Goal: Transaction & Acquisition: Purchase product/service

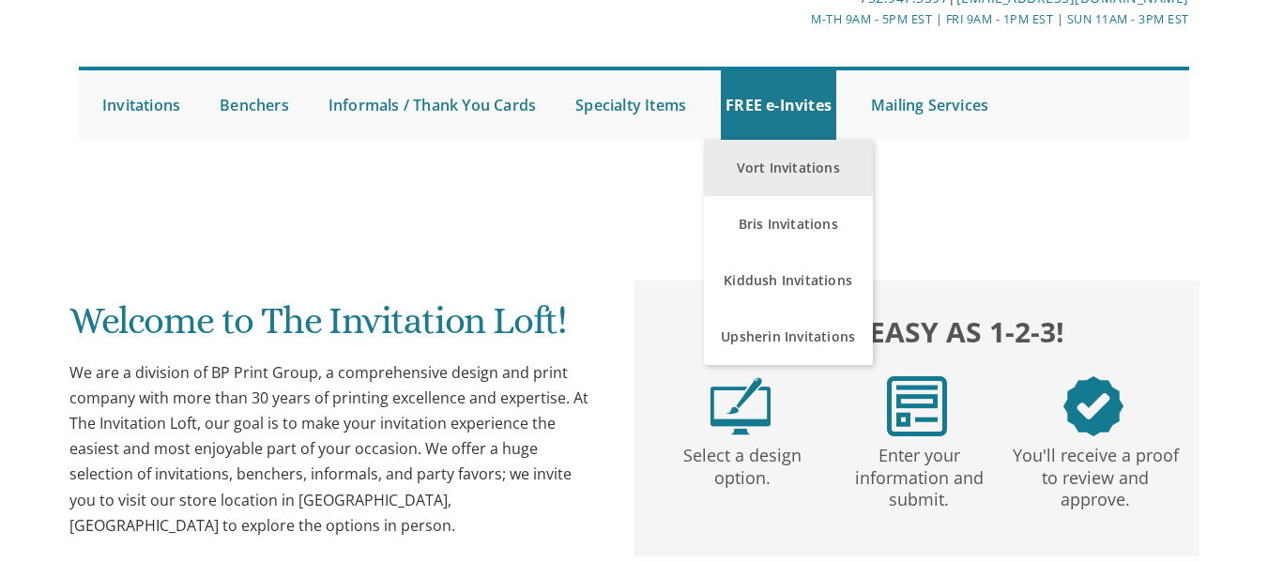
scroll to position [119, 0]
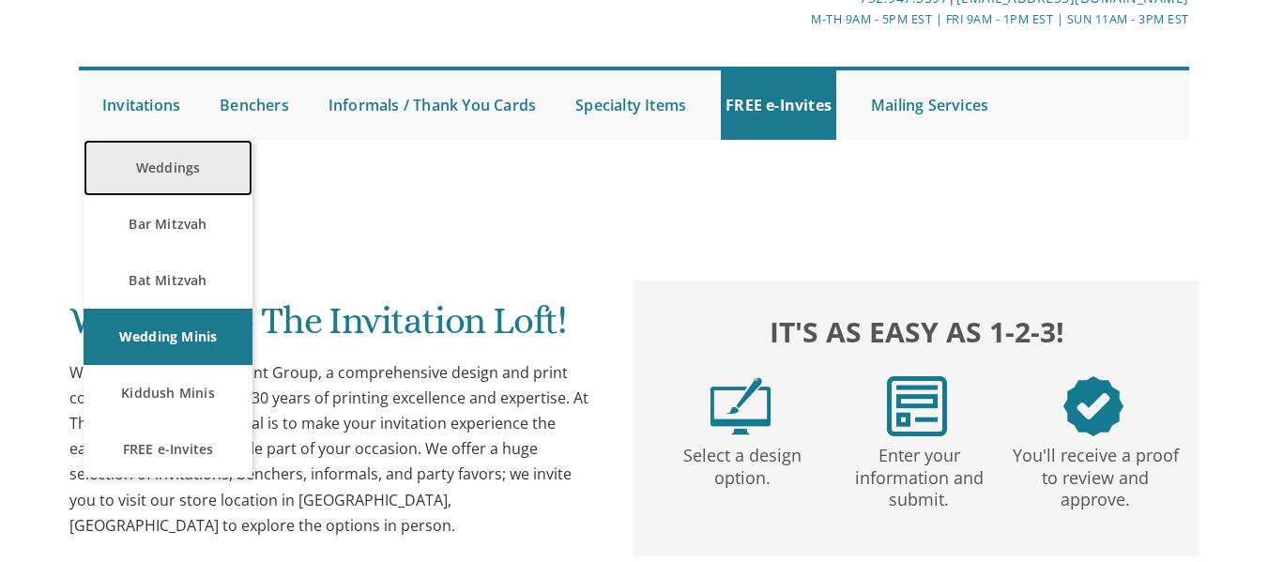
click at [182, 174] on link "Weddings" at bounding box center [168, 168] width 169 height 56
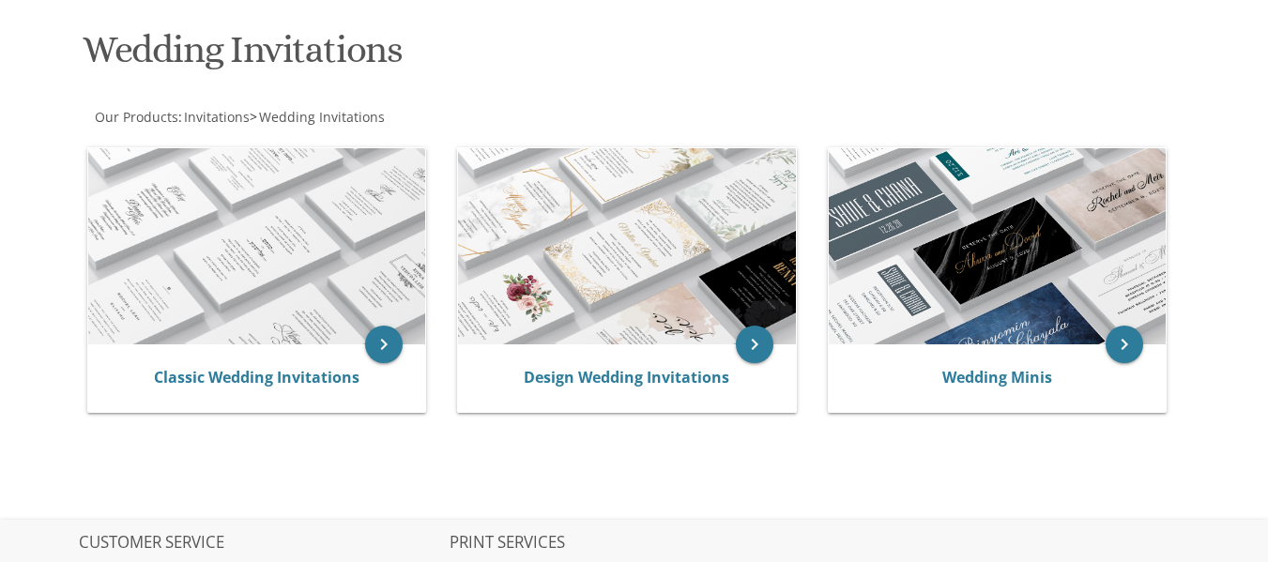
scroll to position [273, 0]
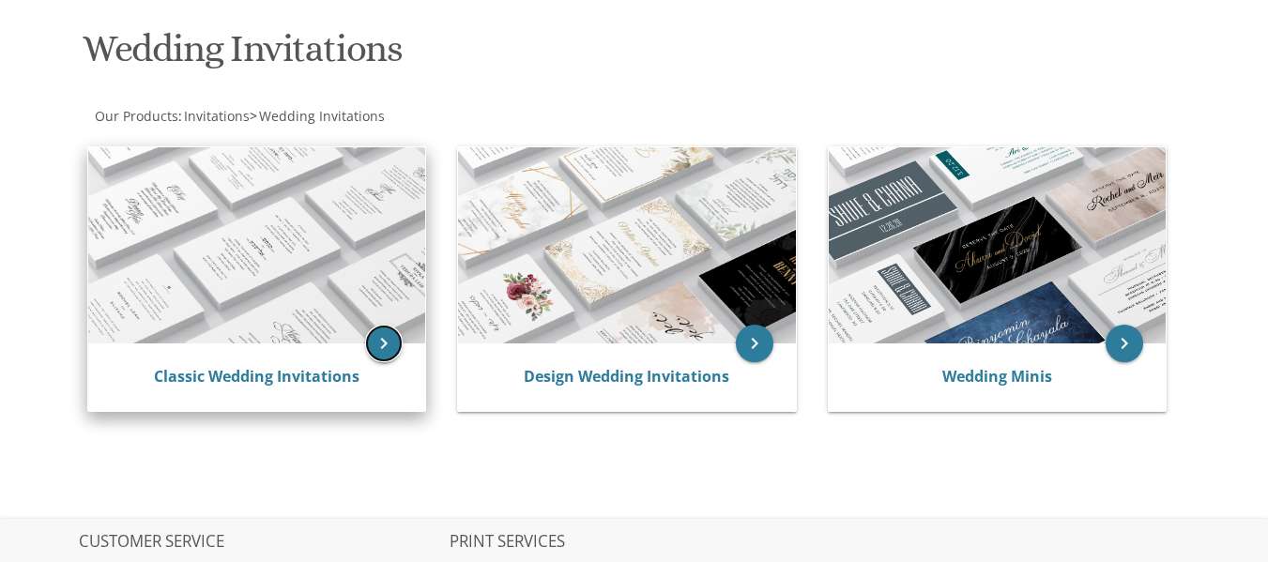
click at [390, 340] on icon "keyboard_arrow_right" at bounding box center [384, 344] width 38 height 38
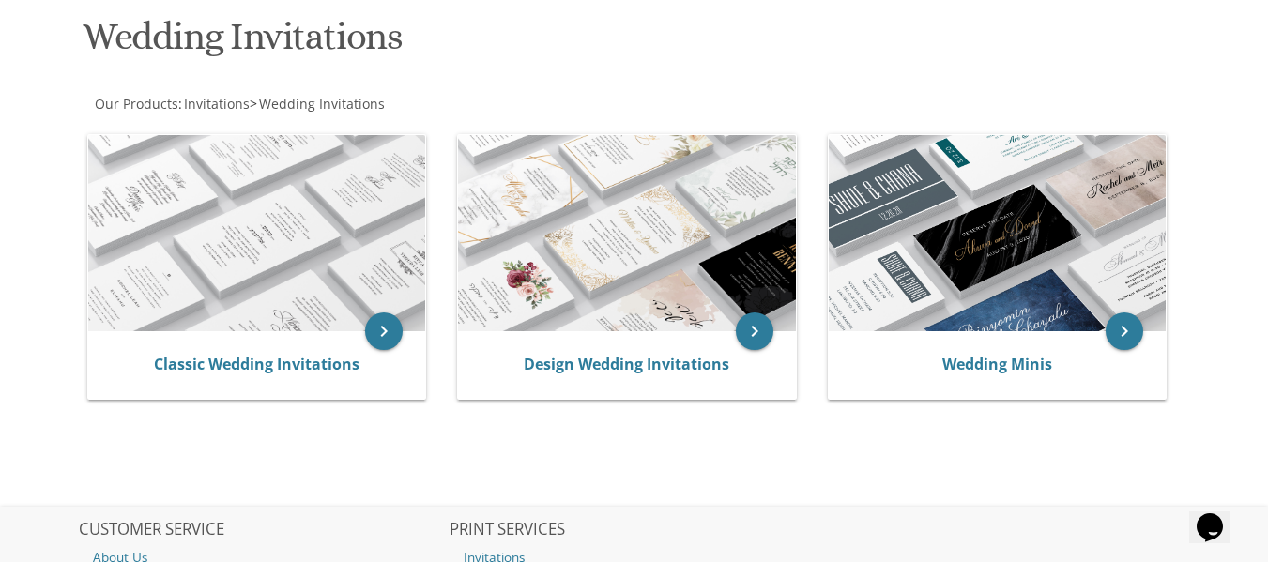
scroll to position [284, 0]
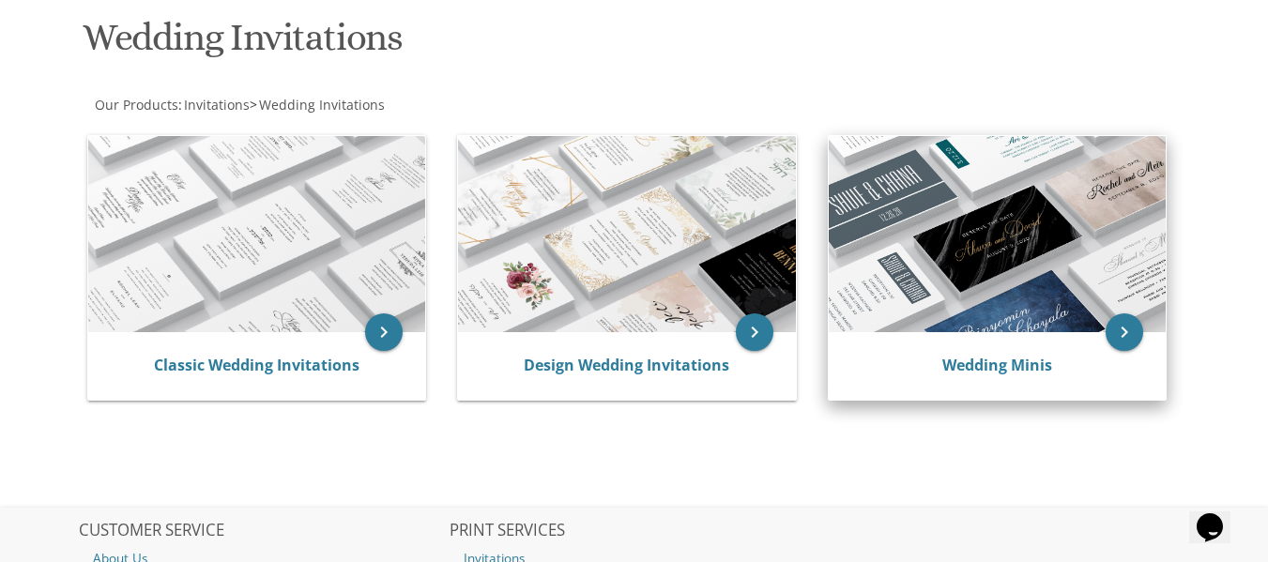
click at [951, 270] on img at bounding box center [997, 234] width 337 height 197
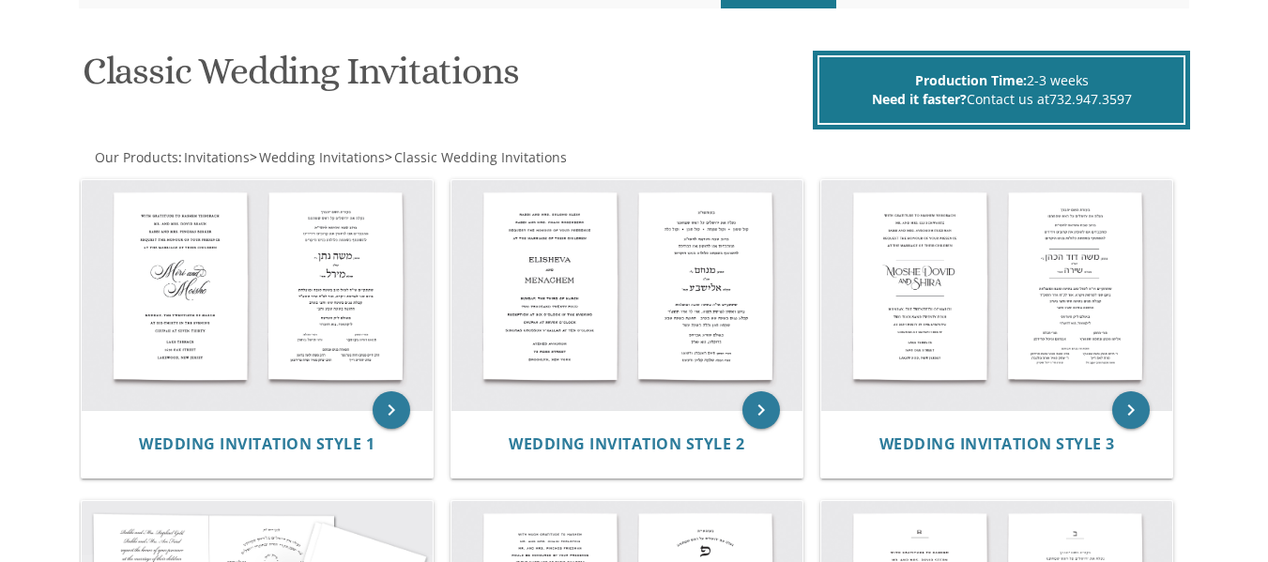
scroll to position [252, 0]
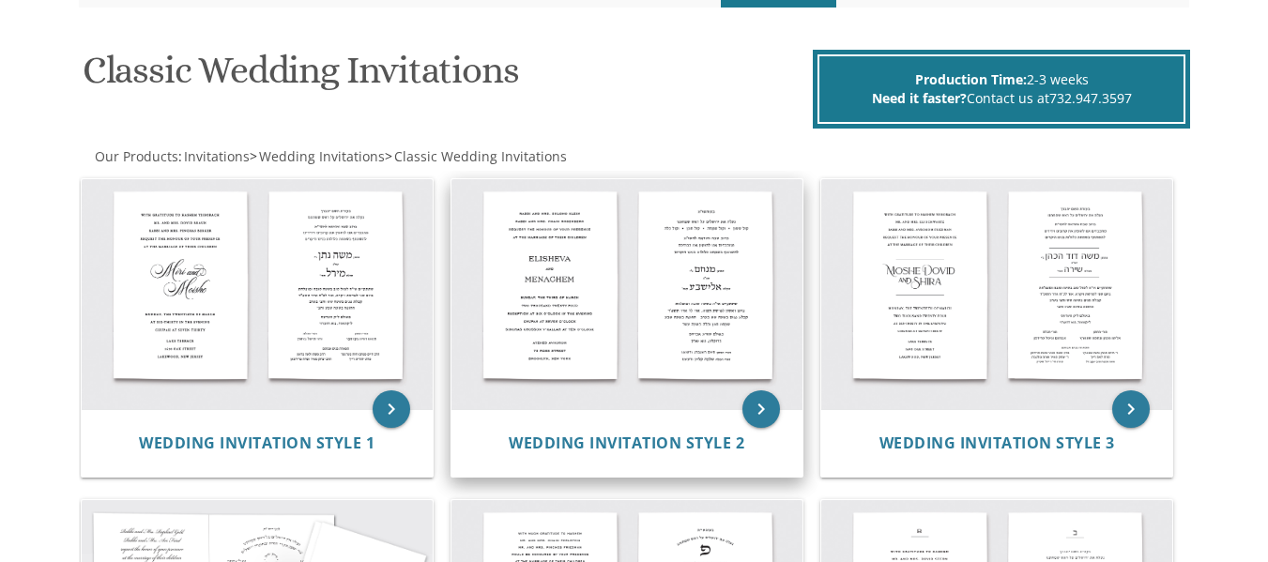
click at [673, 261] on img at bounding box center [627, 294] width 351 height 231
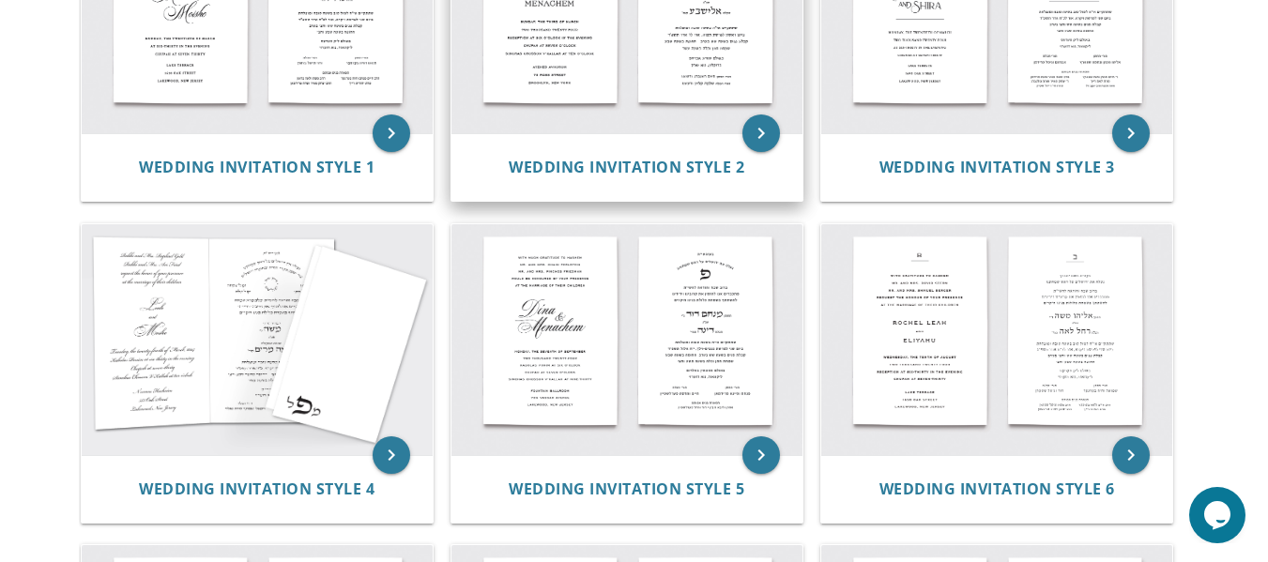
scroll to position [529, 0]
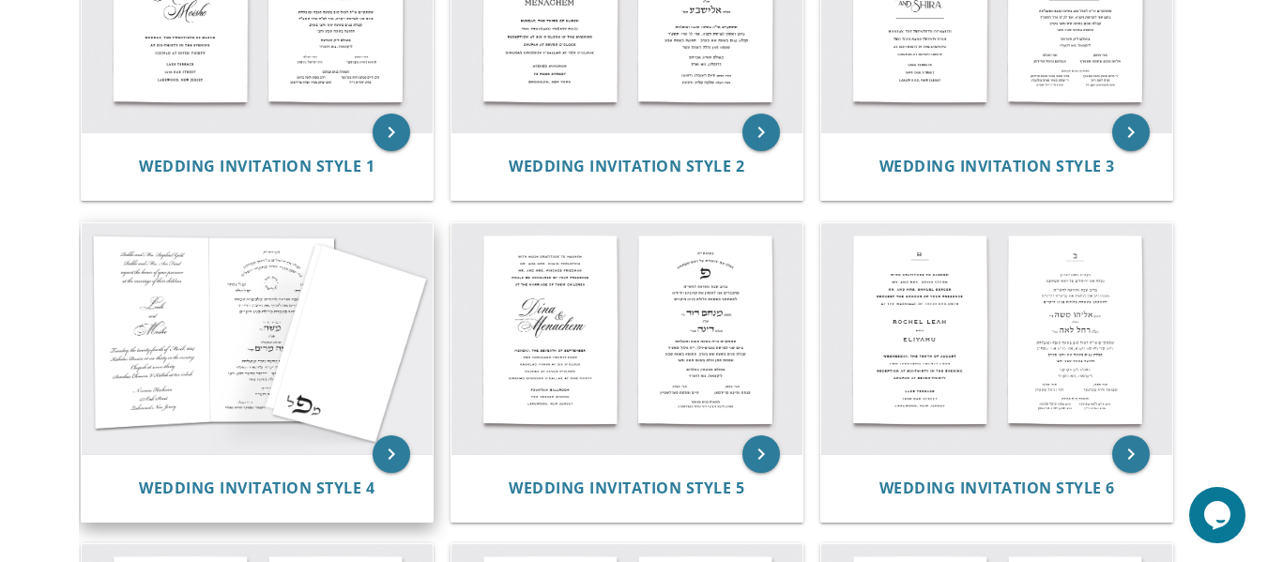
click at [204, 384] on img at bounding box center [257, 338] width 351 height 231
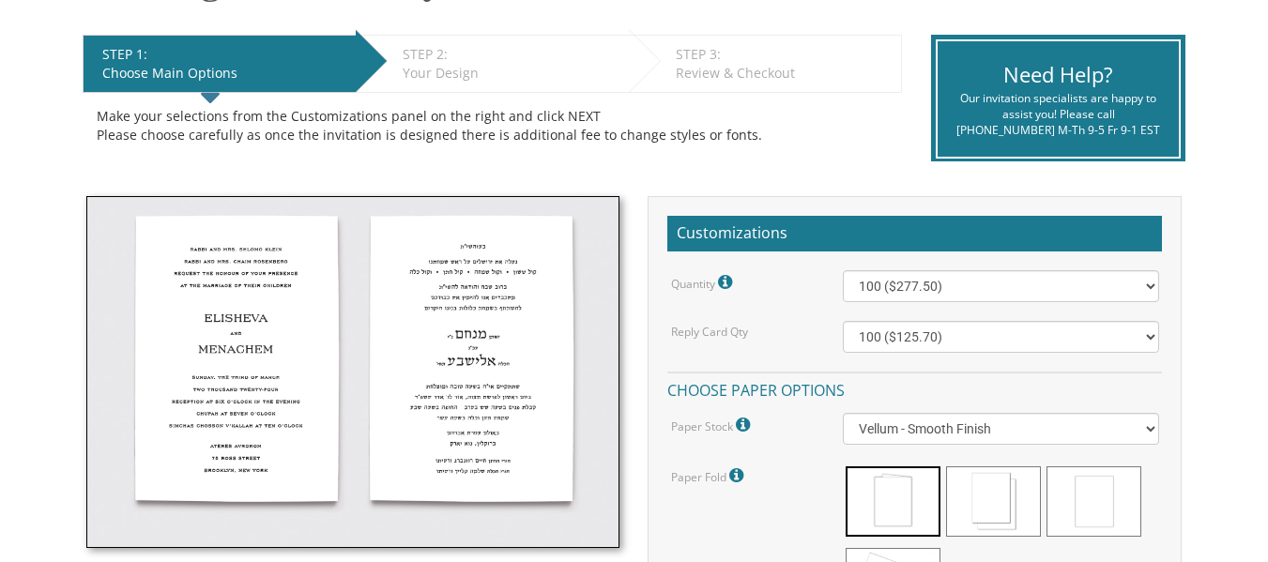
scroll to position [364, 0]
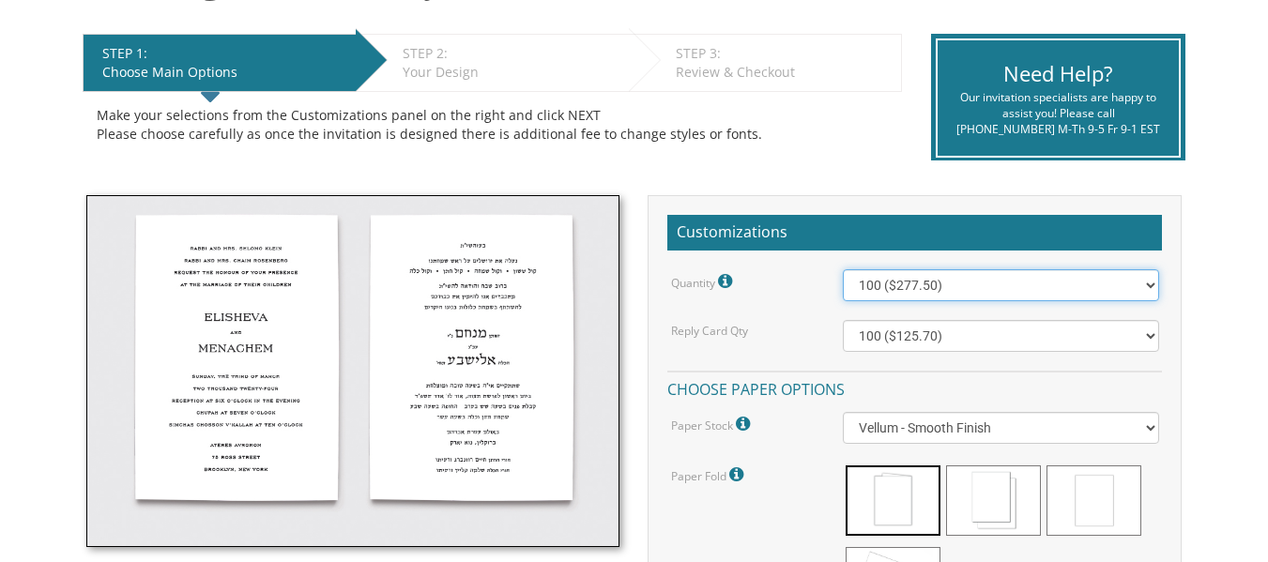
click at [890, 285] on select "100 ($277.50) 200 ($330.45) 300 ($380.65) 400 ($432.70) 500 ($482.10) 600 ($534…" at bounding box center [1000, 285] width 315 height 32
click at [843, 269] on select "100 ($277.50) 200 ($330.45) 300 ($380.65) 400 ($432.70) 500 ($482.10) 600 ($534…" at bounding box center [1000, 285] width 315 height 32
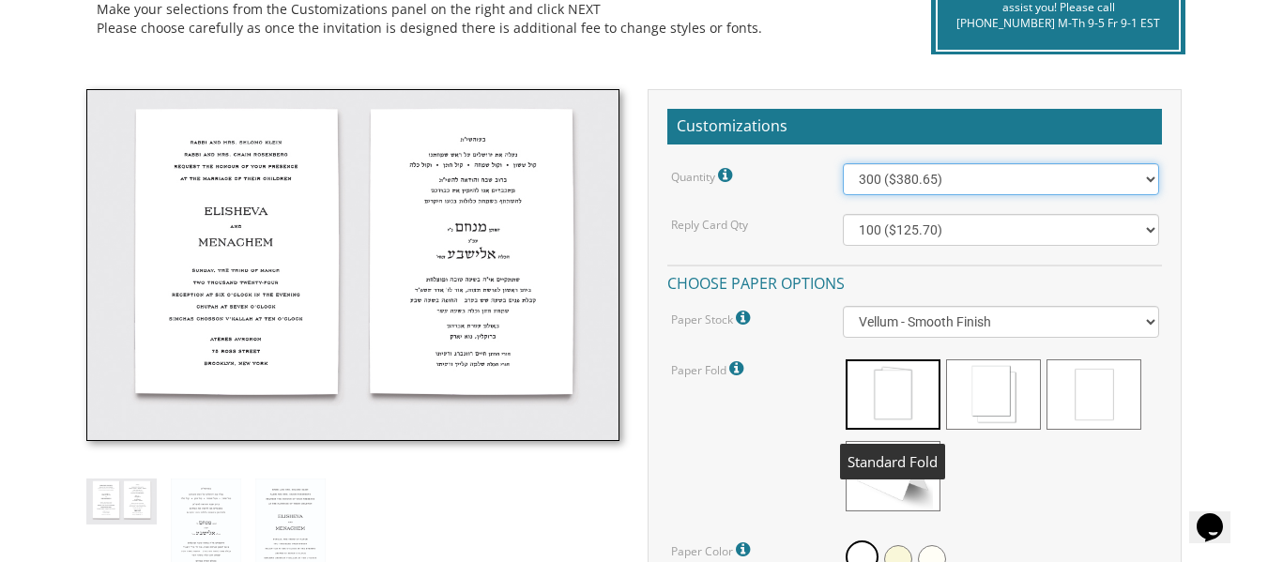
scroll to position [0, 0]
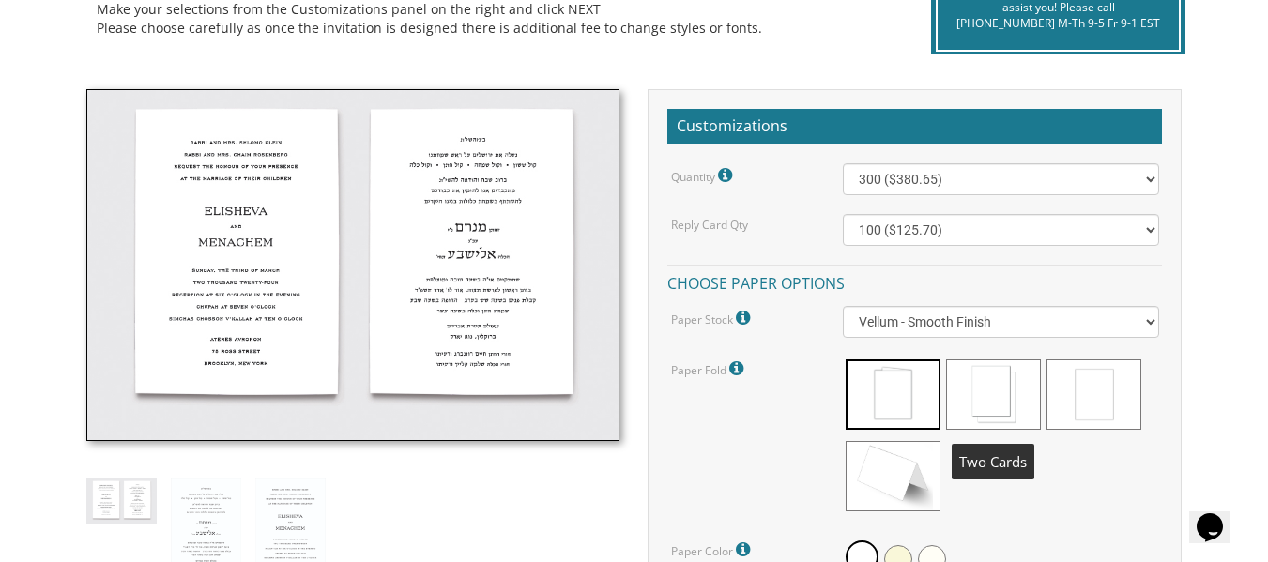
click at [996, 411] on span at bounding box center [993, 395] width 95 height 70
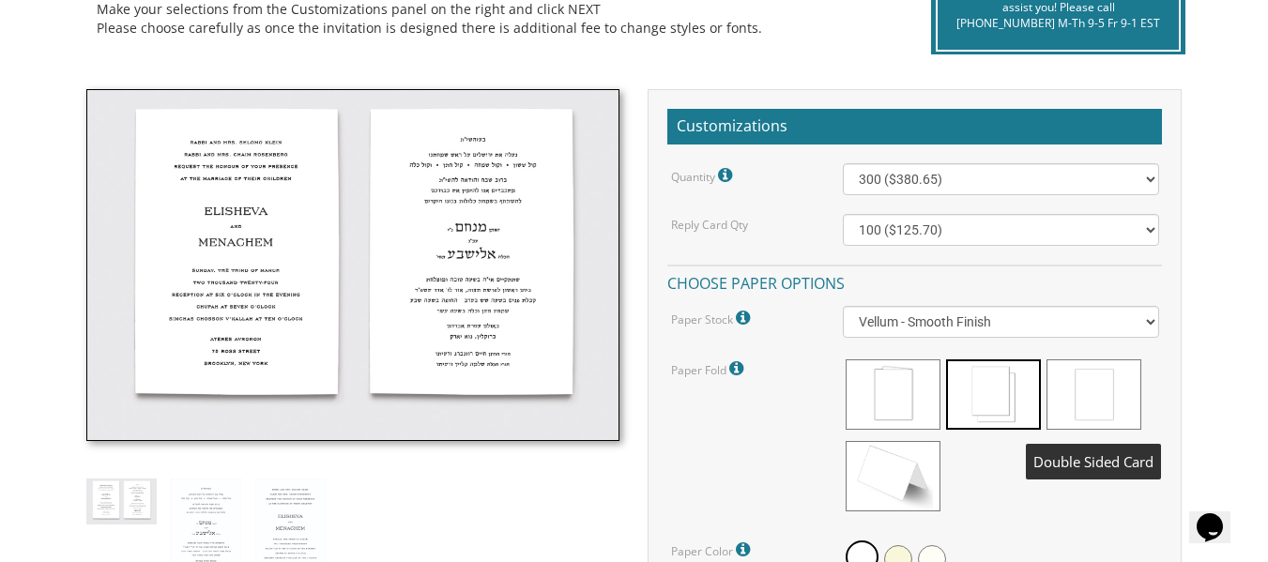
click at [1120, 399] on span at bounding box center [1094, 395] width 95 height 70
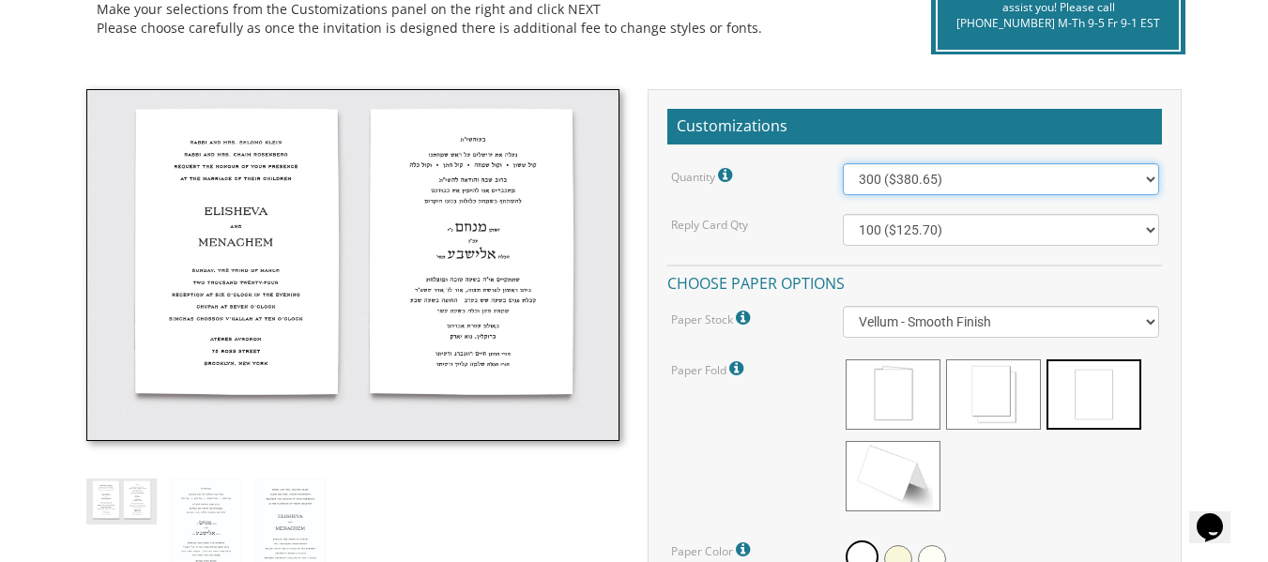
click at [928, 176] on select "100 ($277.50) 200 ($330.45) 300 ($380.65) 400 ($432.70) 500 ($482.10) 600 ($534…" at bounding box center [1000, 179] width 315 height 32
select select "100"
click at [843, 163] on select "100 ($277.50) 200 ($330.45) 300 ($380.65) 400 ($432.70) 500 ($482.10) 600 ($534…" at bounding box center [1000, 179] width 315 height 32
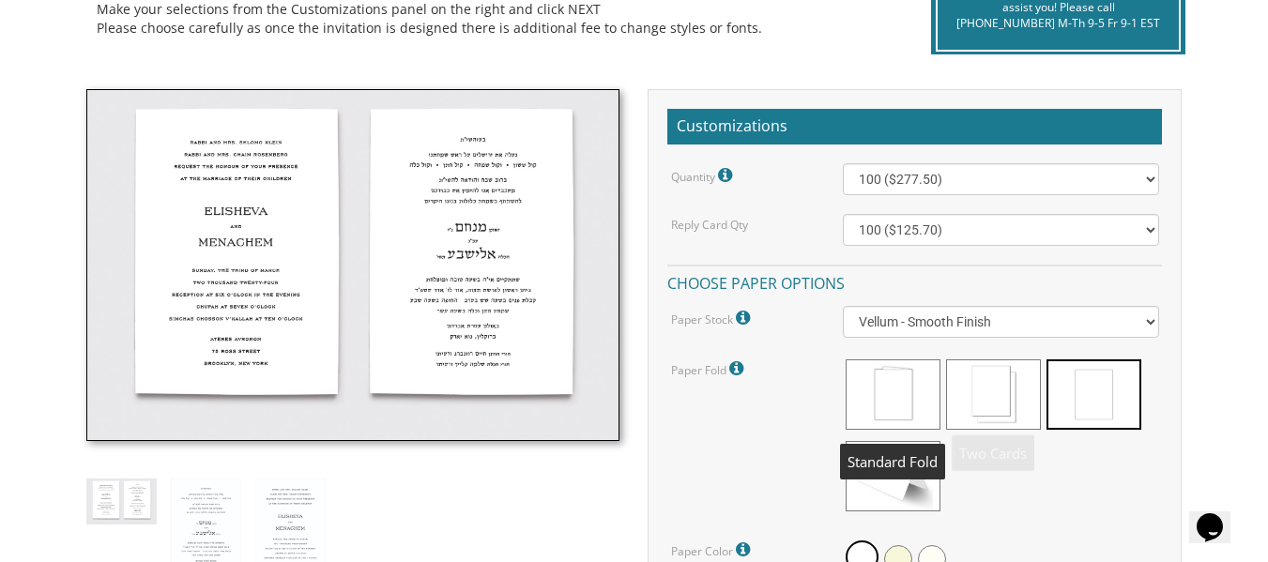
click at [890, 397] on span at bounding box center [893, 395] width 95 height 70
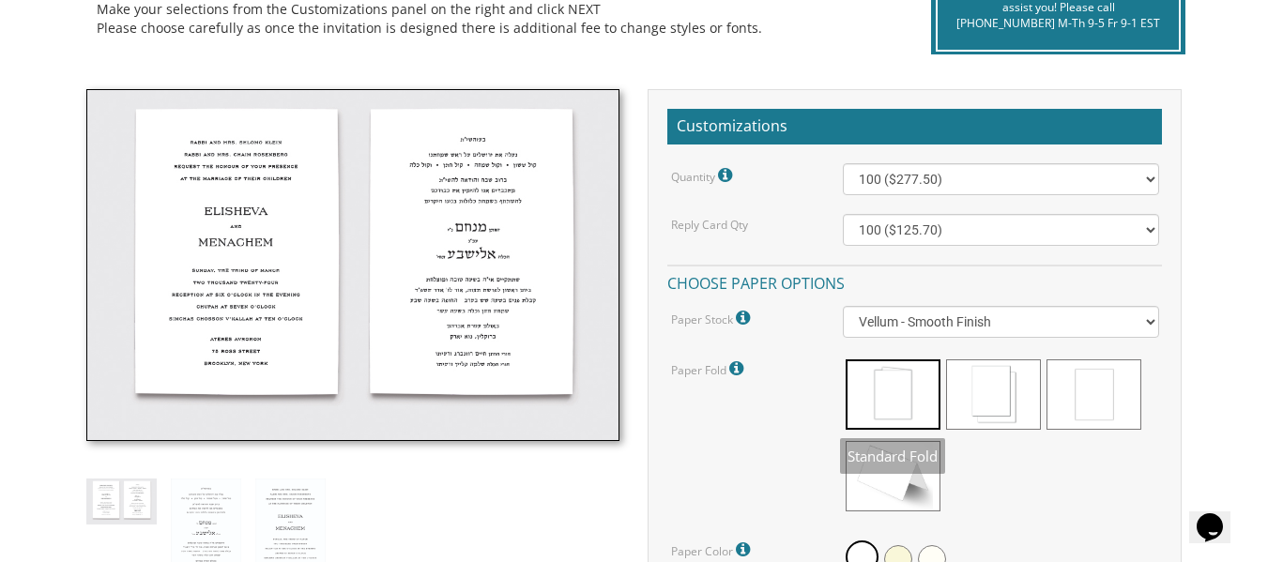
click at [515, 403] on img at bounding box center [353, 264] width 534 height 351
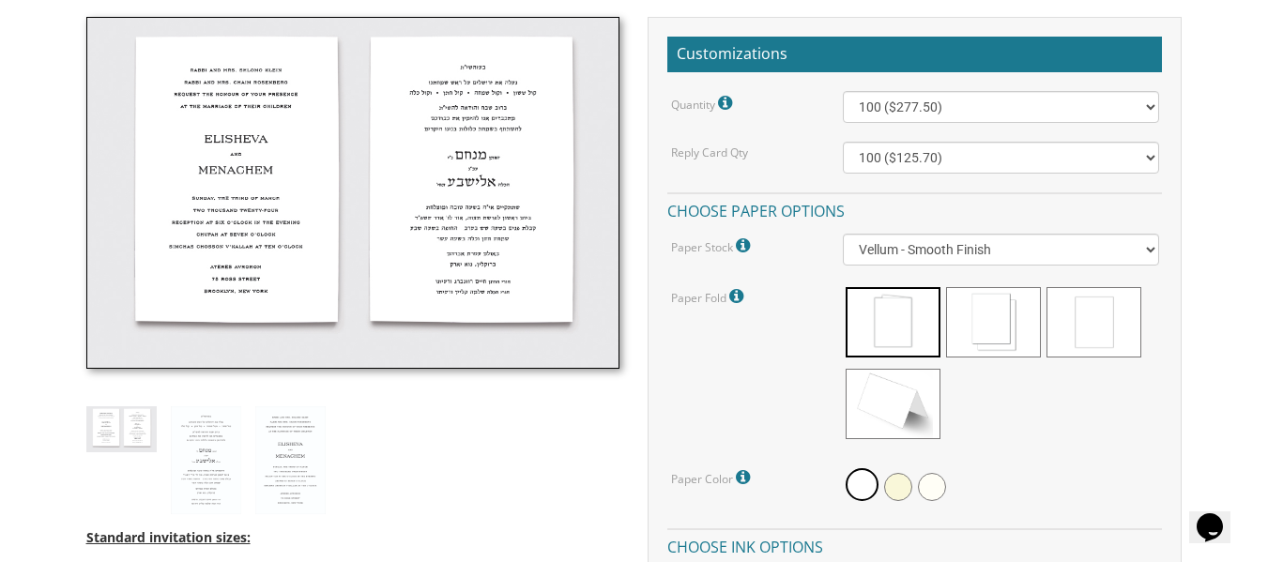
scroll to position [544, 0]
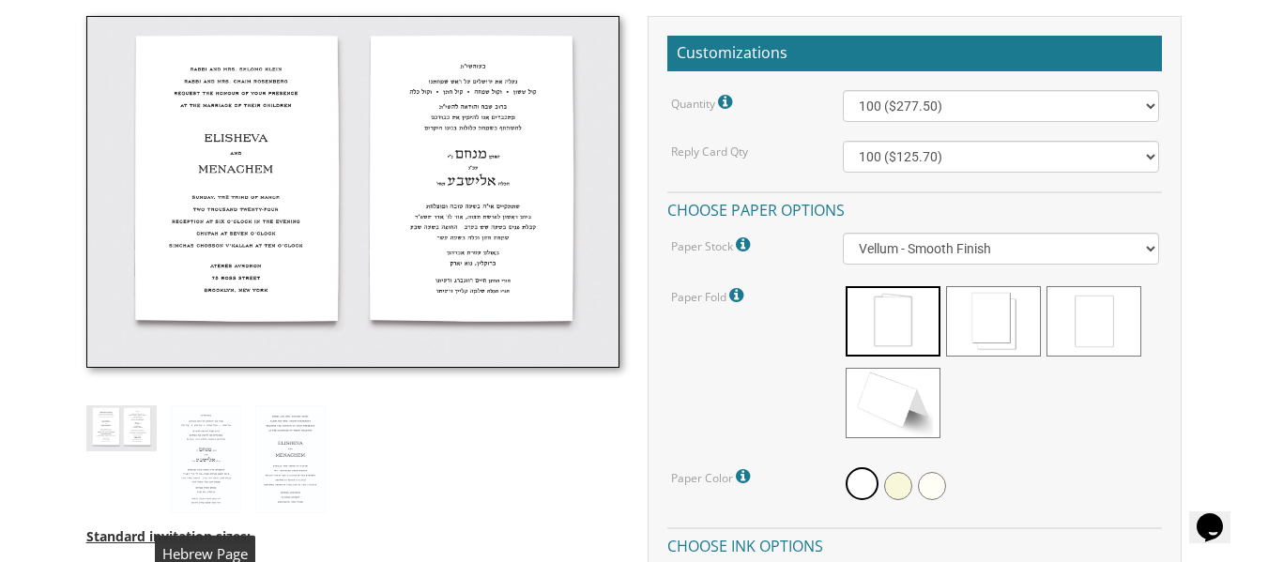
click at [211, 463] on img at bounding box center [206, 460] width 70 height 109
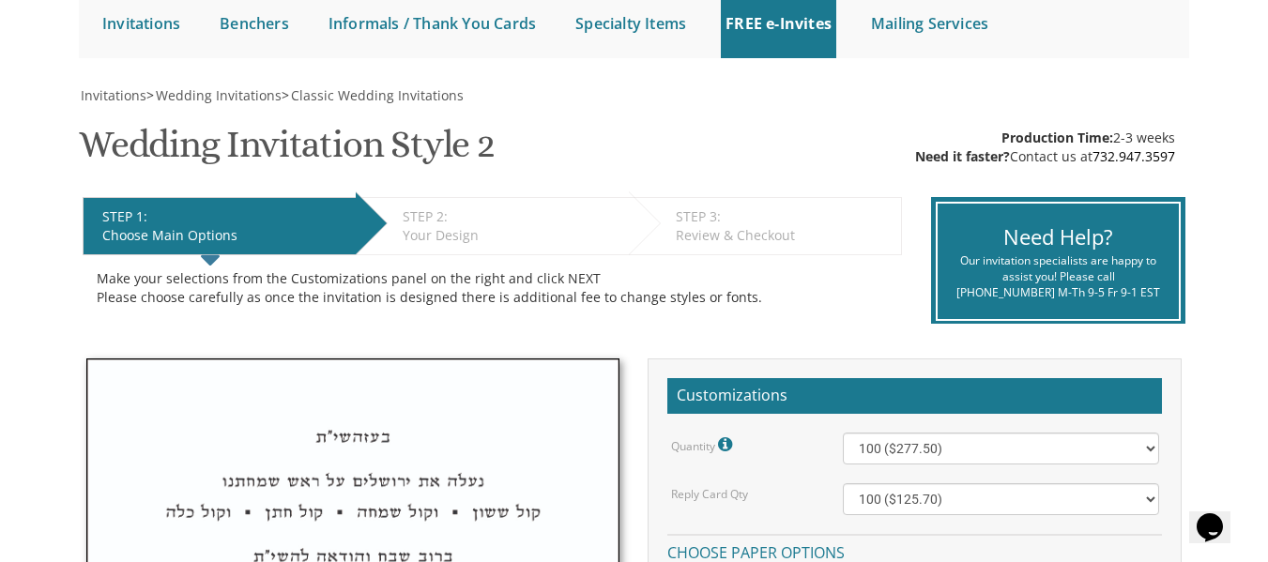
scroll to position [202, 0]
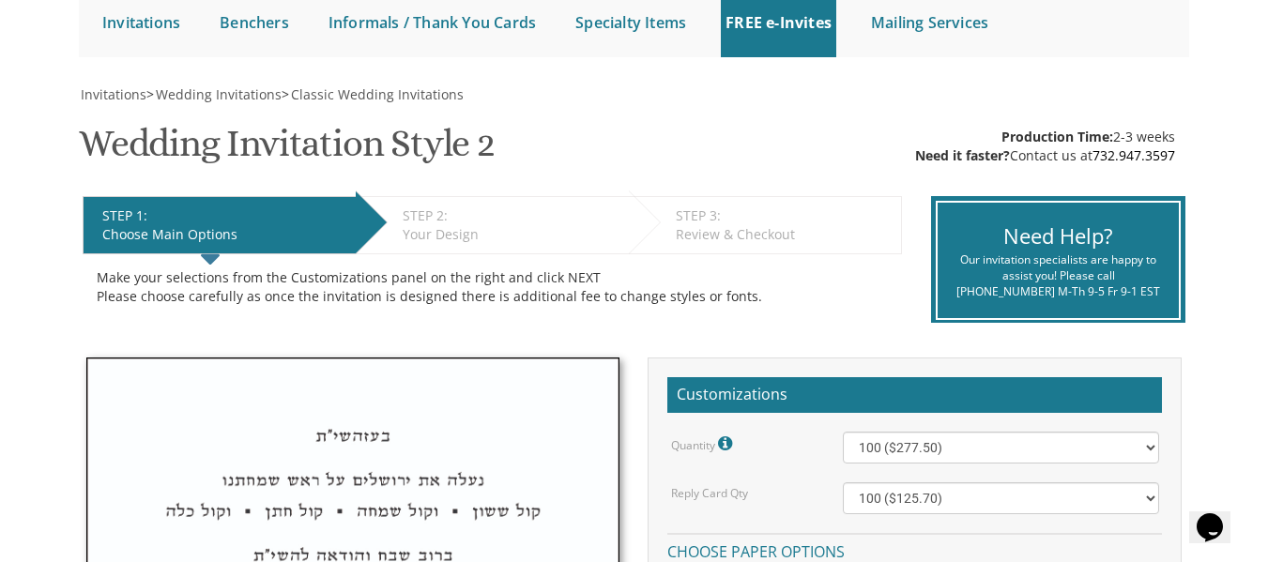
click at [469, 217] on div "STEP 2: EDIT" at bounding box center [511, 216] width 217 height 19
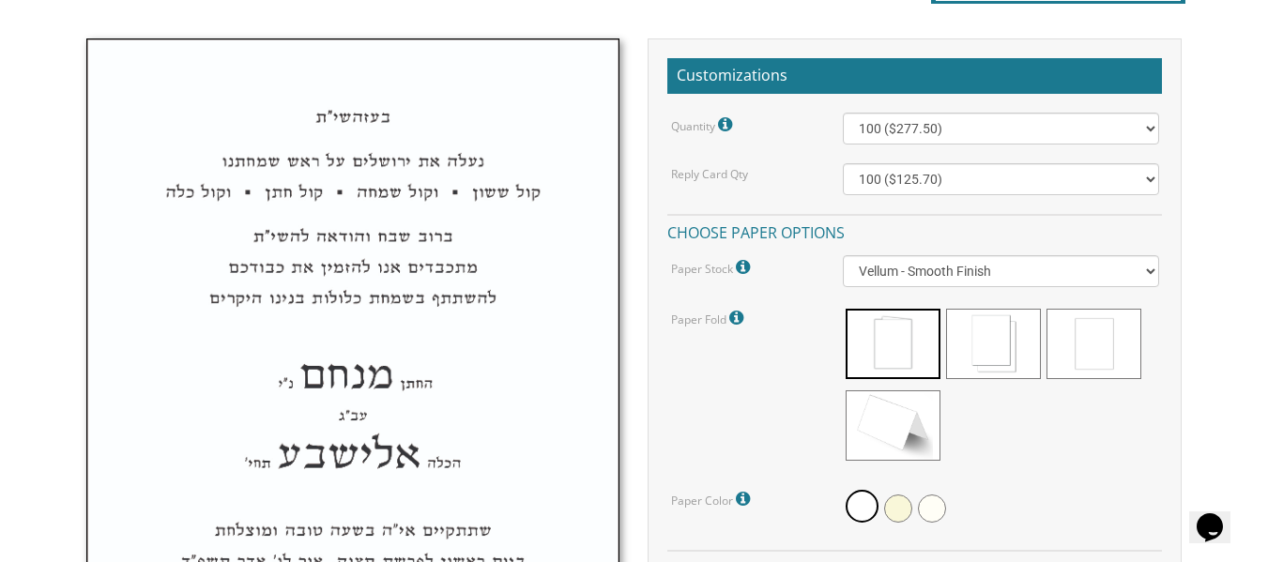
scroll to position [528, 0]
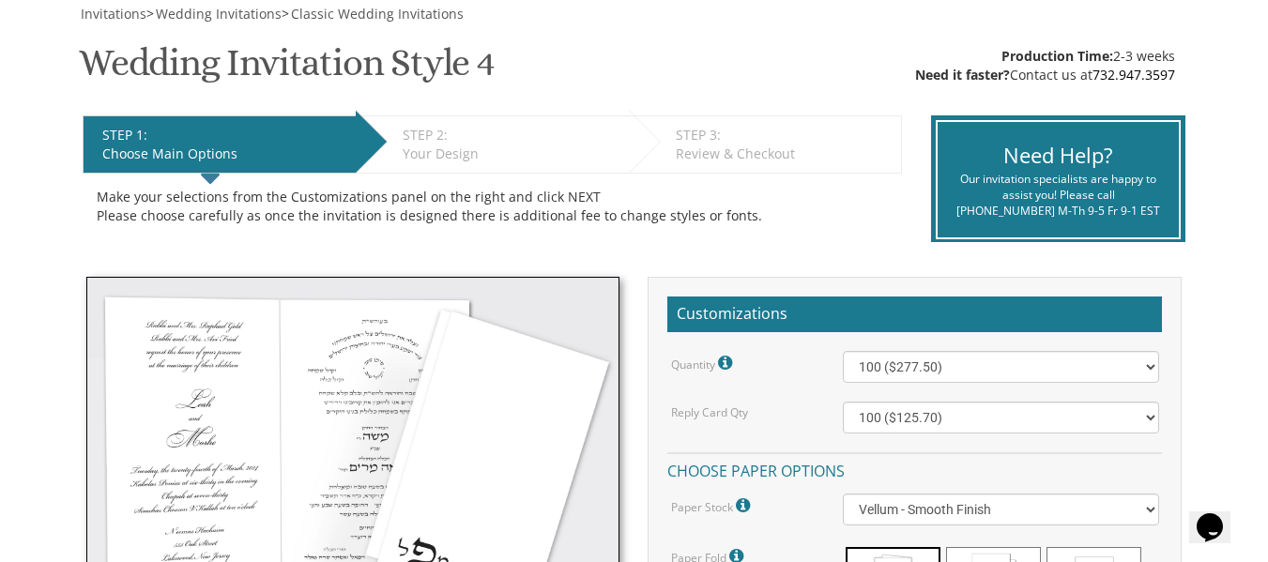
scroll to position [282, 0]
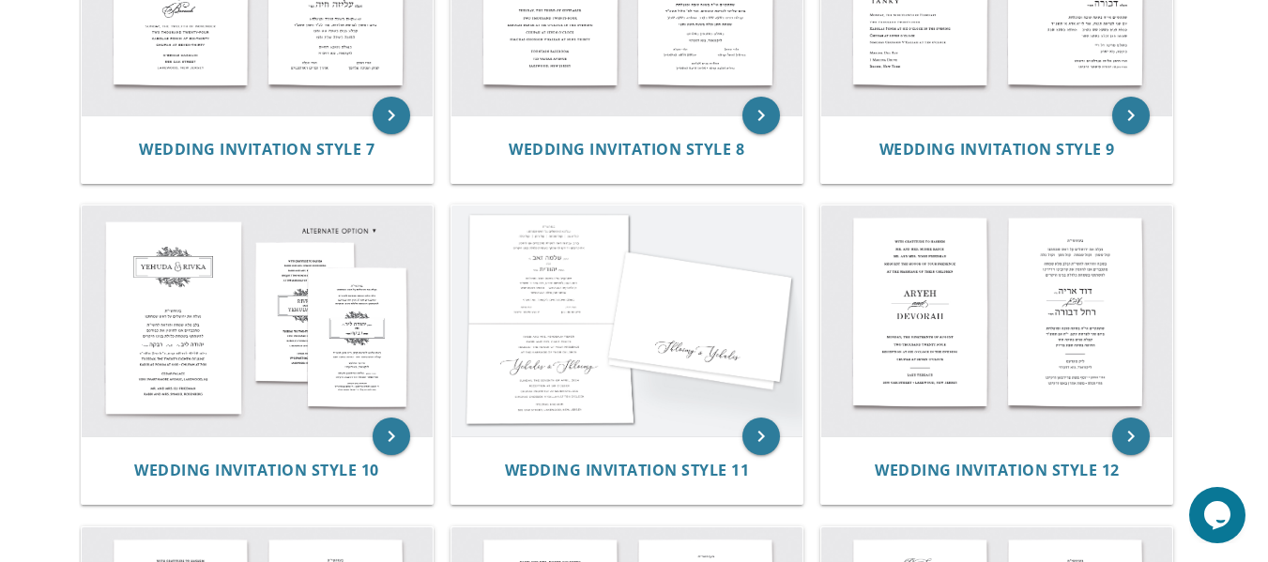
scroll to position [1188, 0]
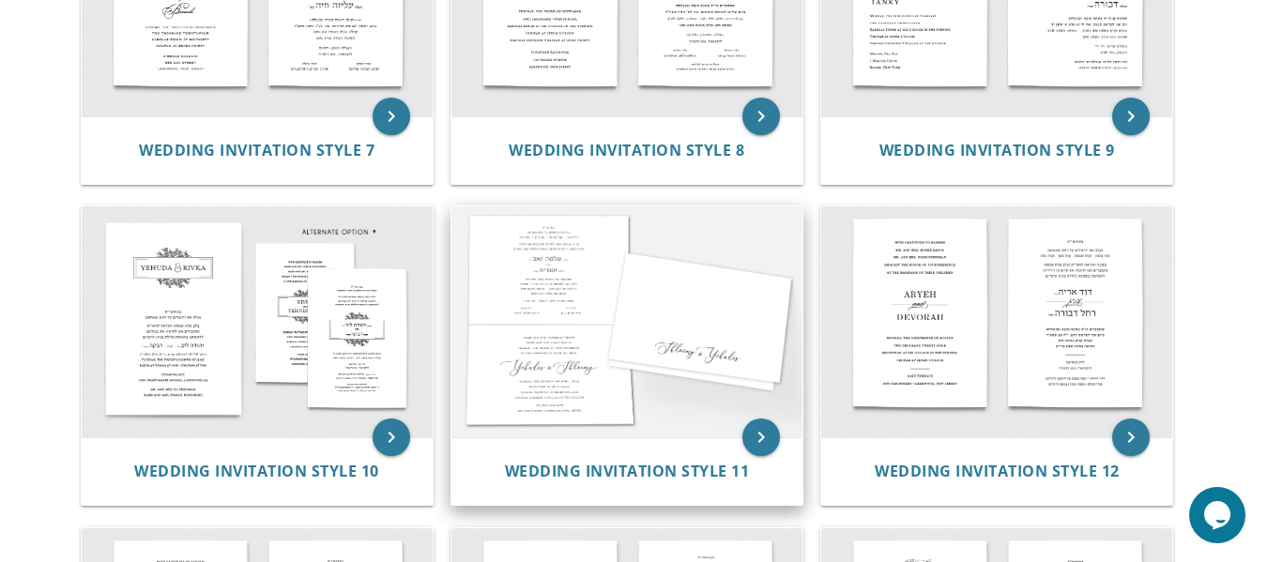
click at [666, 352] on img at bounding box center [627, 322] width 351 height 231
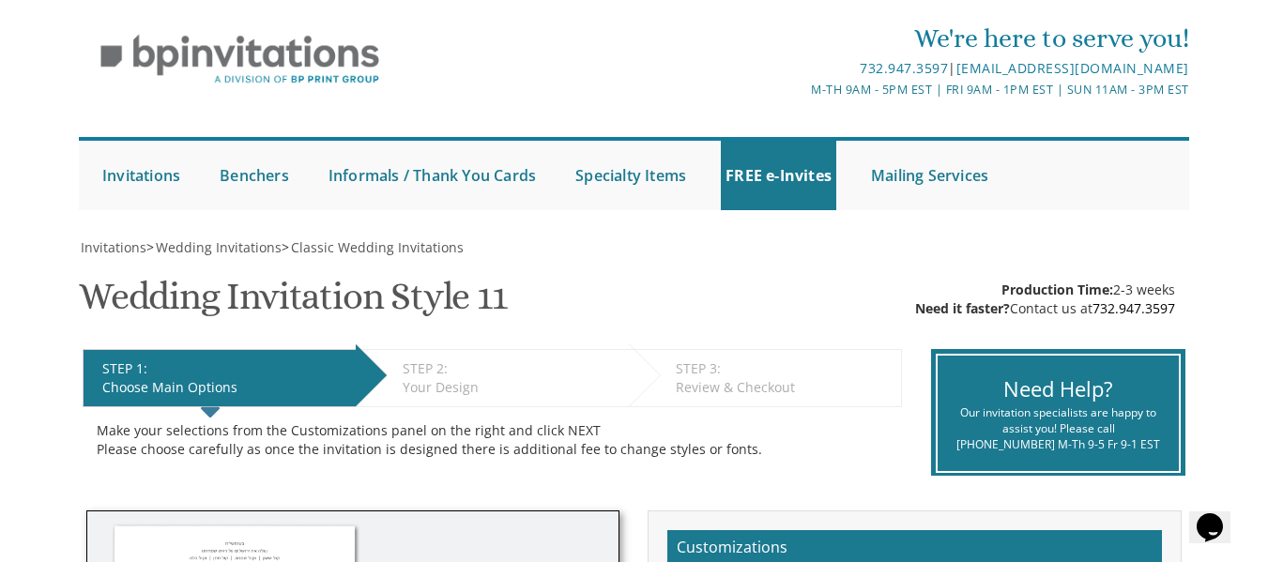
scroll to position [17, 0]
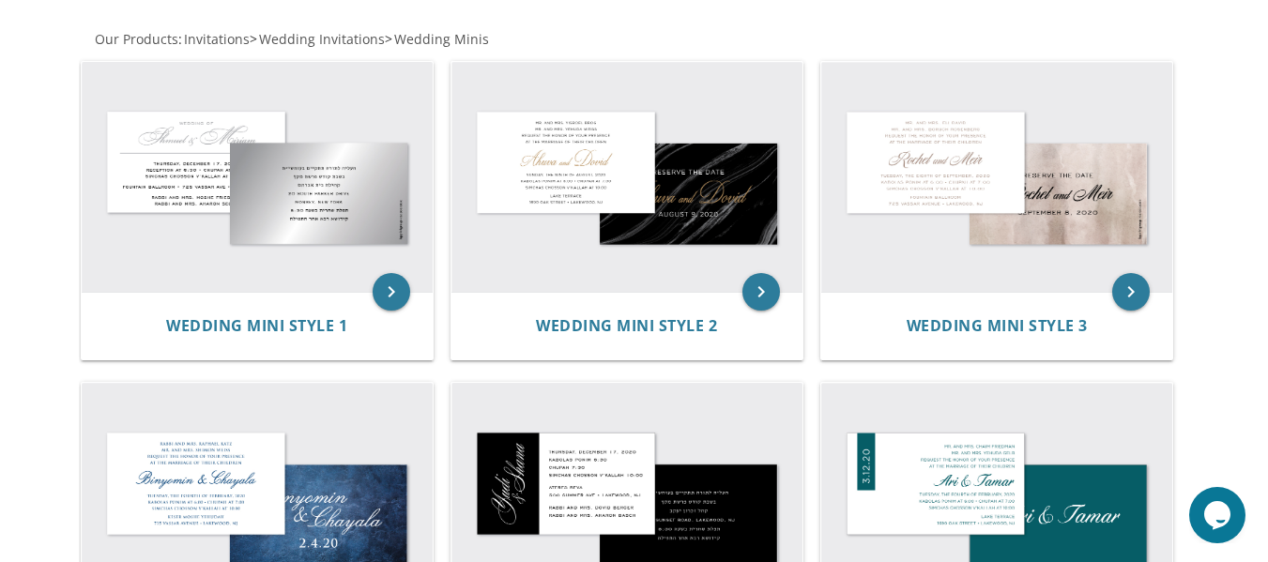
scroll to position [357, 0]
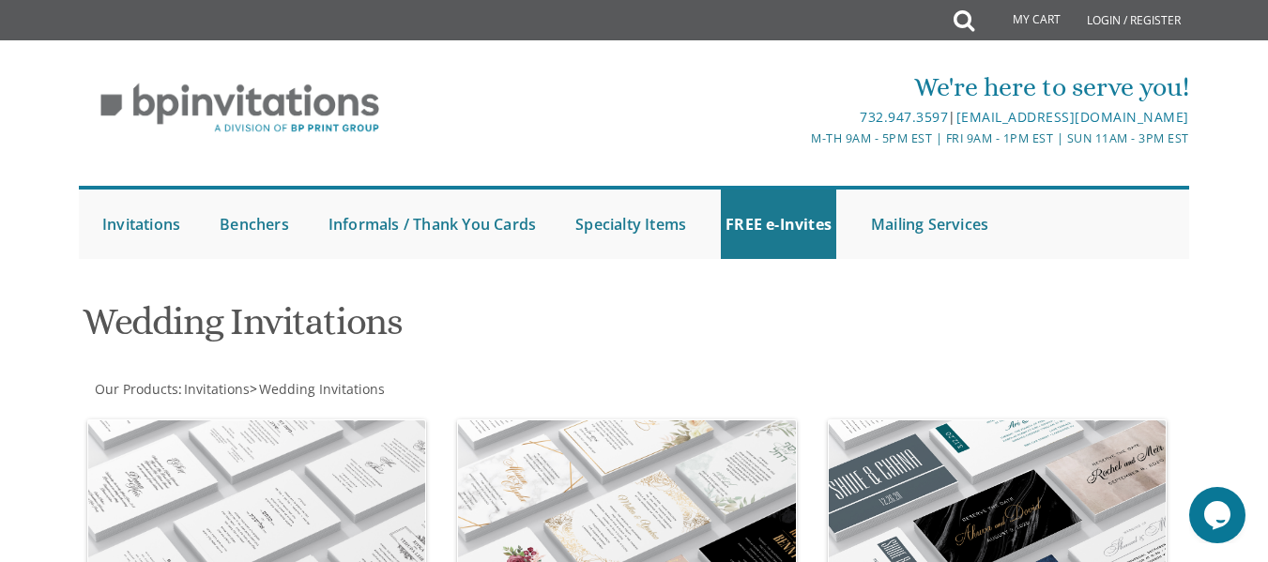
scroll to position [1, 0]
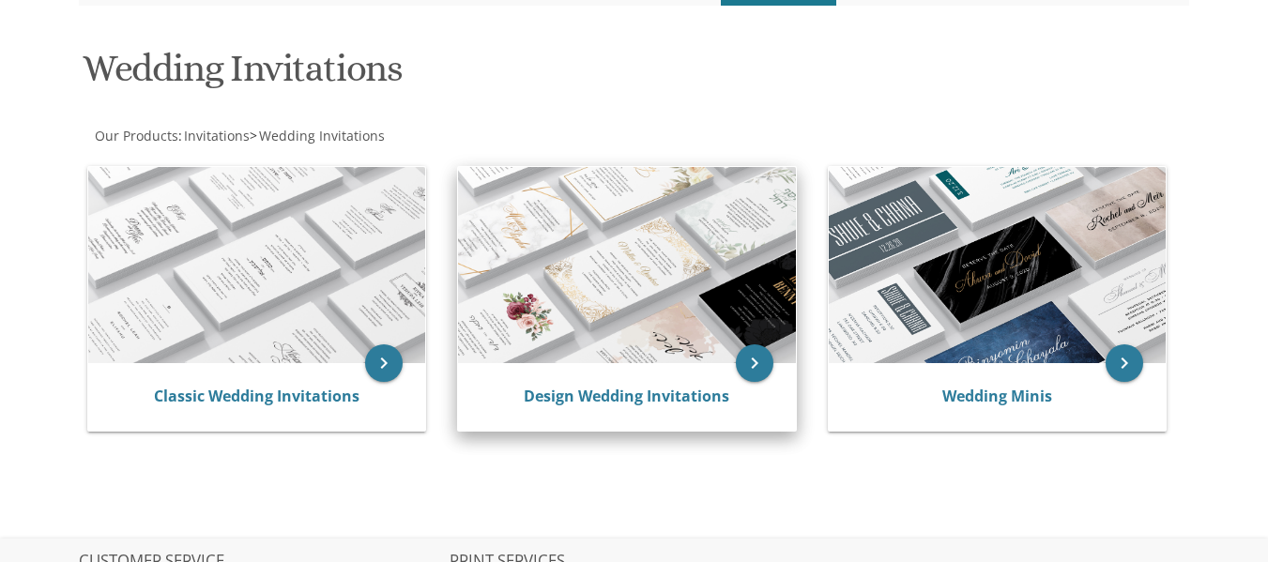
click at [651, 251] on img at bounding box center [626, 265] width 337 height 197
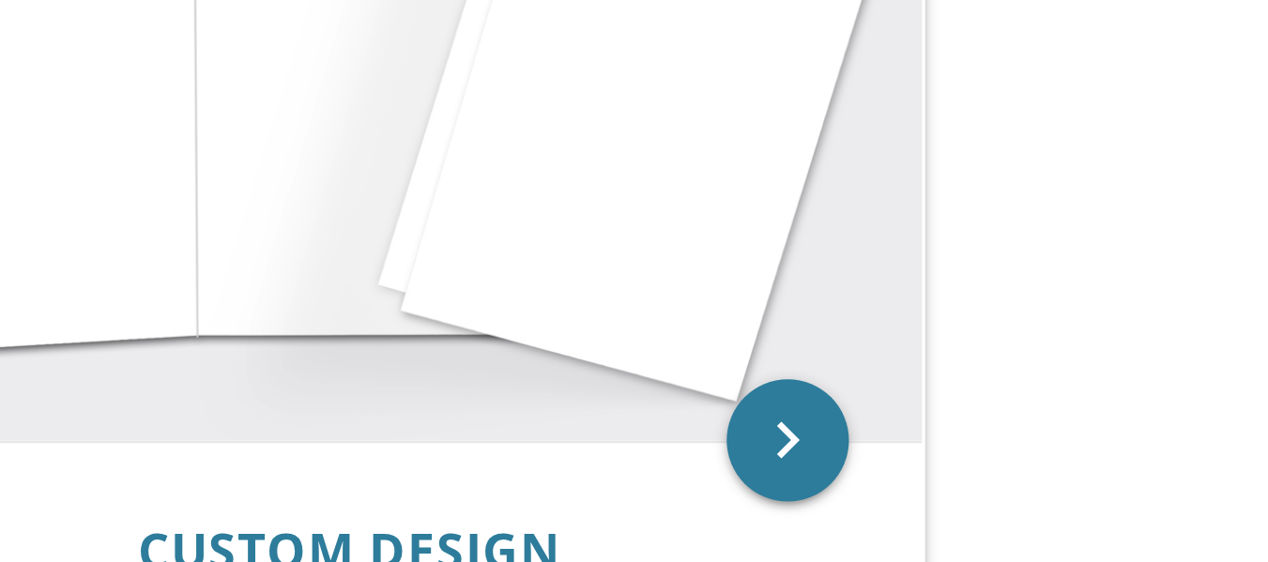
scroll to position [1741, 0]
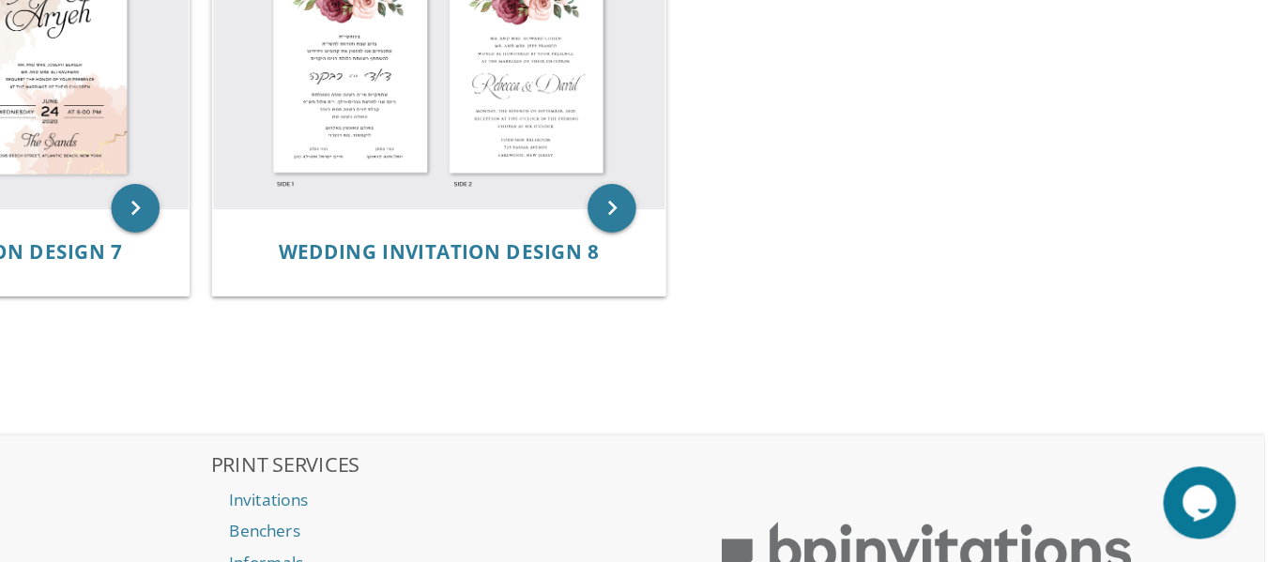
scroll to position [1002, 0]
